Goal: Answer question/provide support

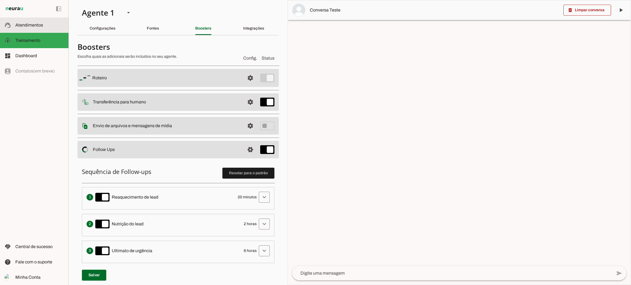
click at [38, 27] on span "Atendimentos" at bounding box center [29, 25] width 28 height 5
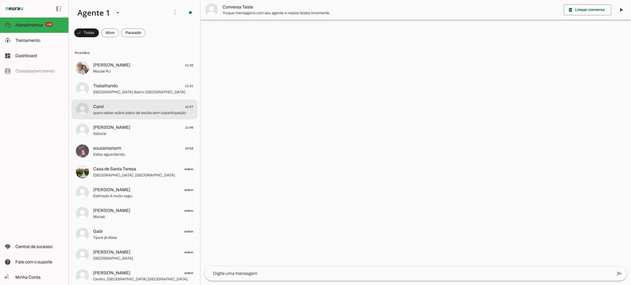
click at [129, 112] on span "quero saber sobre plano de saúde sem coparticipação" at bounding box center [143, 112] width 100 height 5
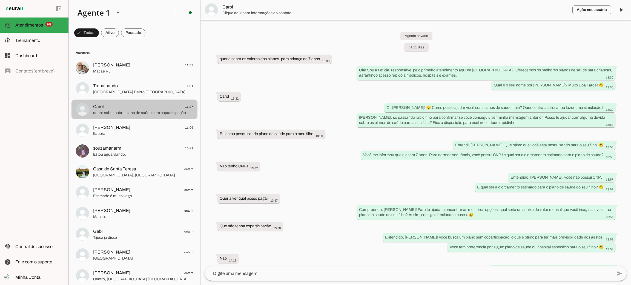
scroll to position [128, 0]
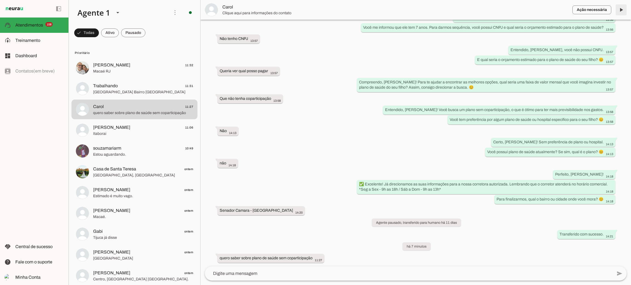
click at [626, 11] on span at bounding box center [621, 9] width 13 height 13
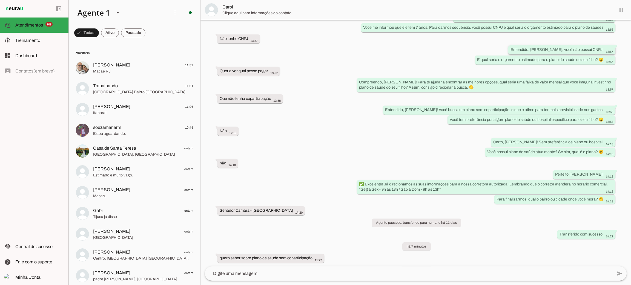
scroll to position [140, 0]
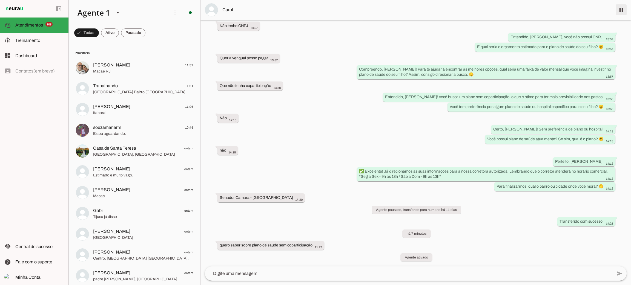
click at [622, 10] on span at bounding box center [621, 9] width 13 height 13
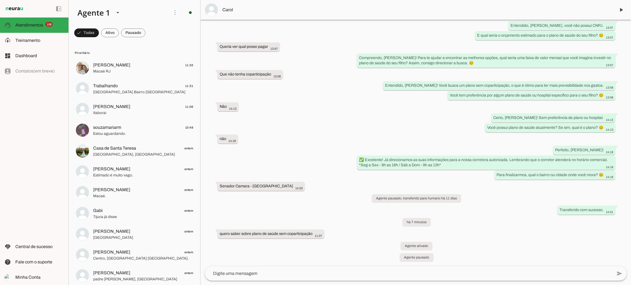
click at [228, 9] on span "Carol" at bounding box center [416, 10] width 389 height 7
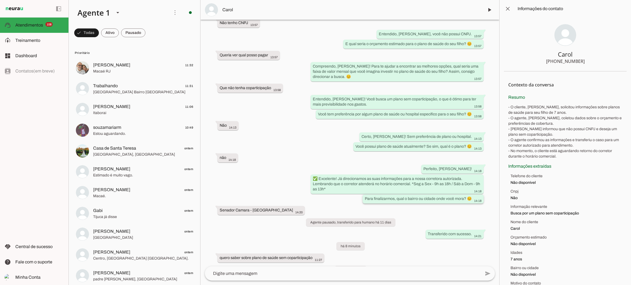
scroll to position [123, 0]
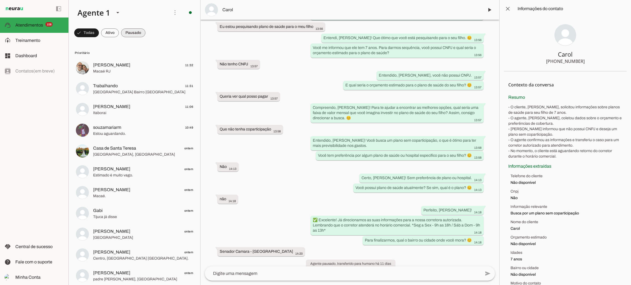
click at [124, 33] on span at bounding box center [133, 32] width 24 height 13
click at [107, 31] on span at bounding box center [105, 32] width 18 height 13
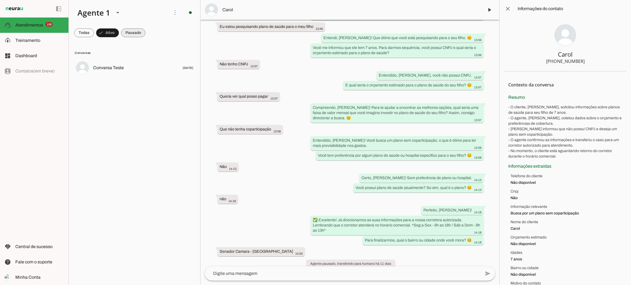
click at [134, 34] on span at bounding box center [133, 32] width 24 height 13
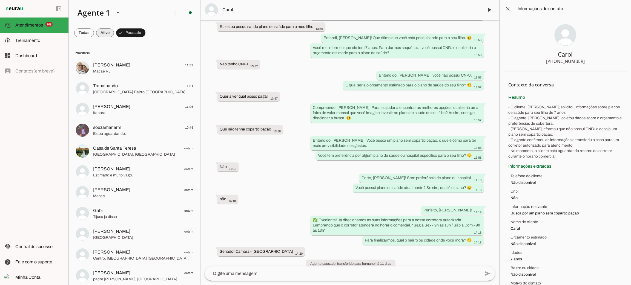
click at [109, 32] on span at bounding box center [105, 32] width 18 height 13
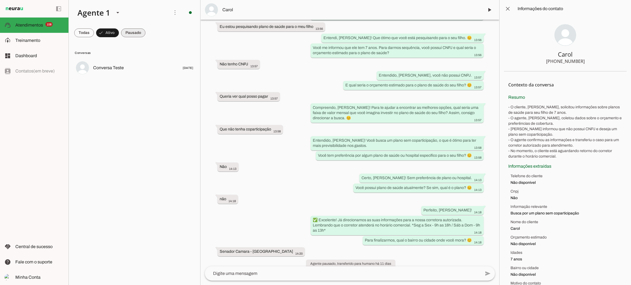
click at [129, 31] on span at bounding box center [133, 32] width 24 height 13
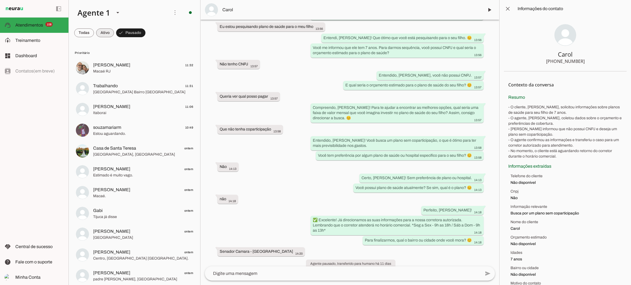
click at [107, 33] on span at bounding box center [105, 32] width 18 height 13
